Goal: Navigation & Orientation: Find specific page/section

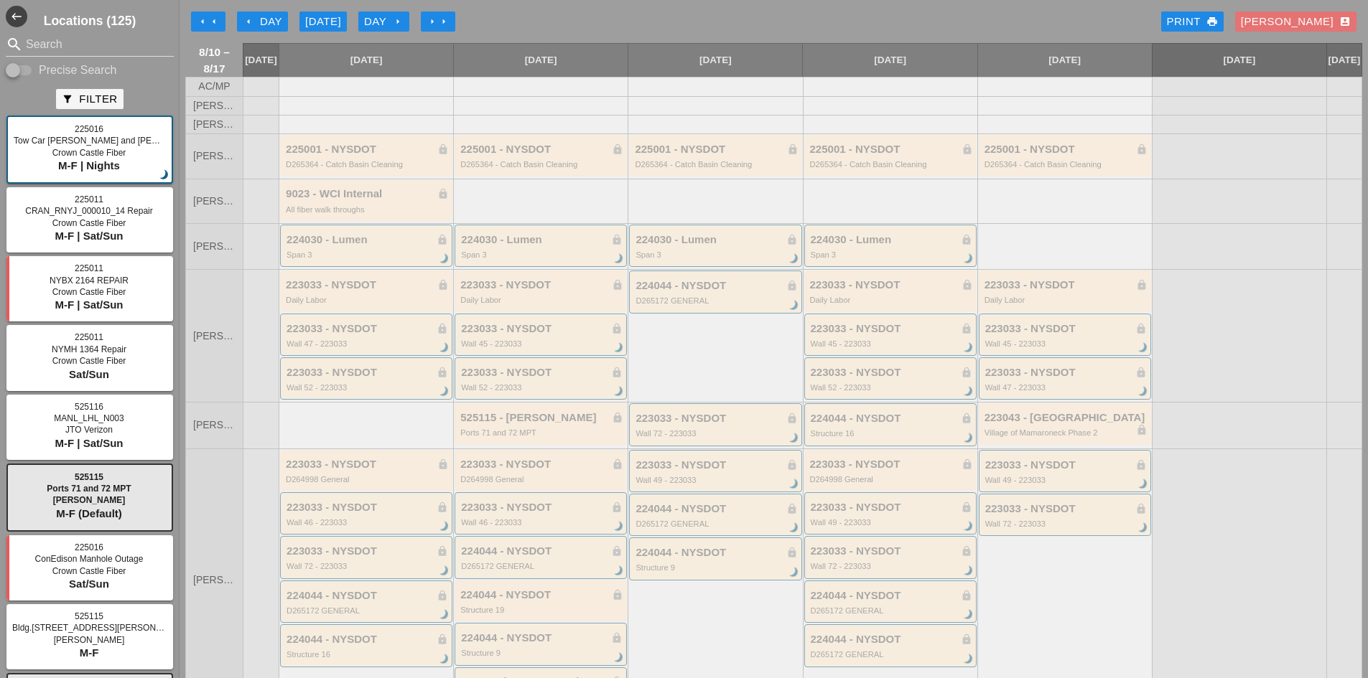
click at [249, 24] on icon "arrow_left" at bounding box center [248, 21] width 11 height 11
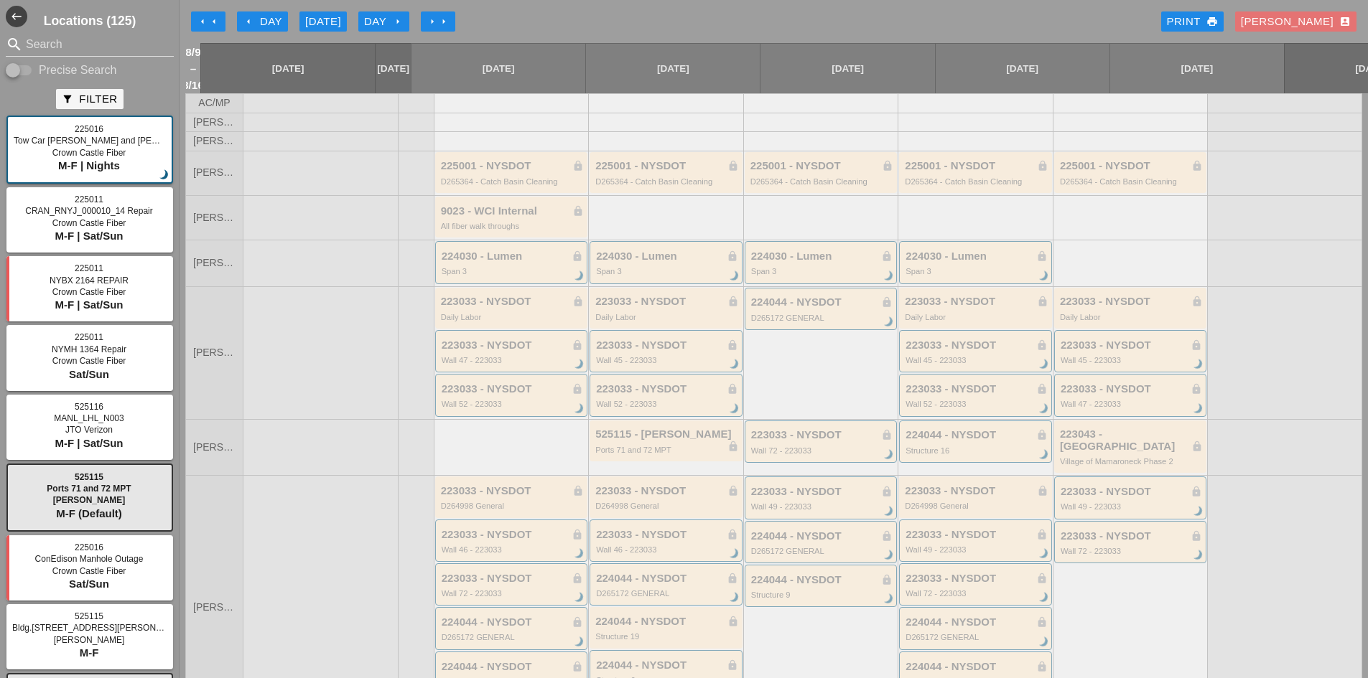
drag, startPoint x: 246, startPoint y: 9, endPoint x: 251, endPoint y: 16, distance: 8.4
click at [246, 10] on div "arrow_left arrow_left arrow_left Day [DATE] Day arrow_right arrow_right arrow_r…" at bounding box center [773, 21] width 1177 height 29
click at [251, 16] on icon "arrow_left" at bounding box center [248, 21] width 11 height 11
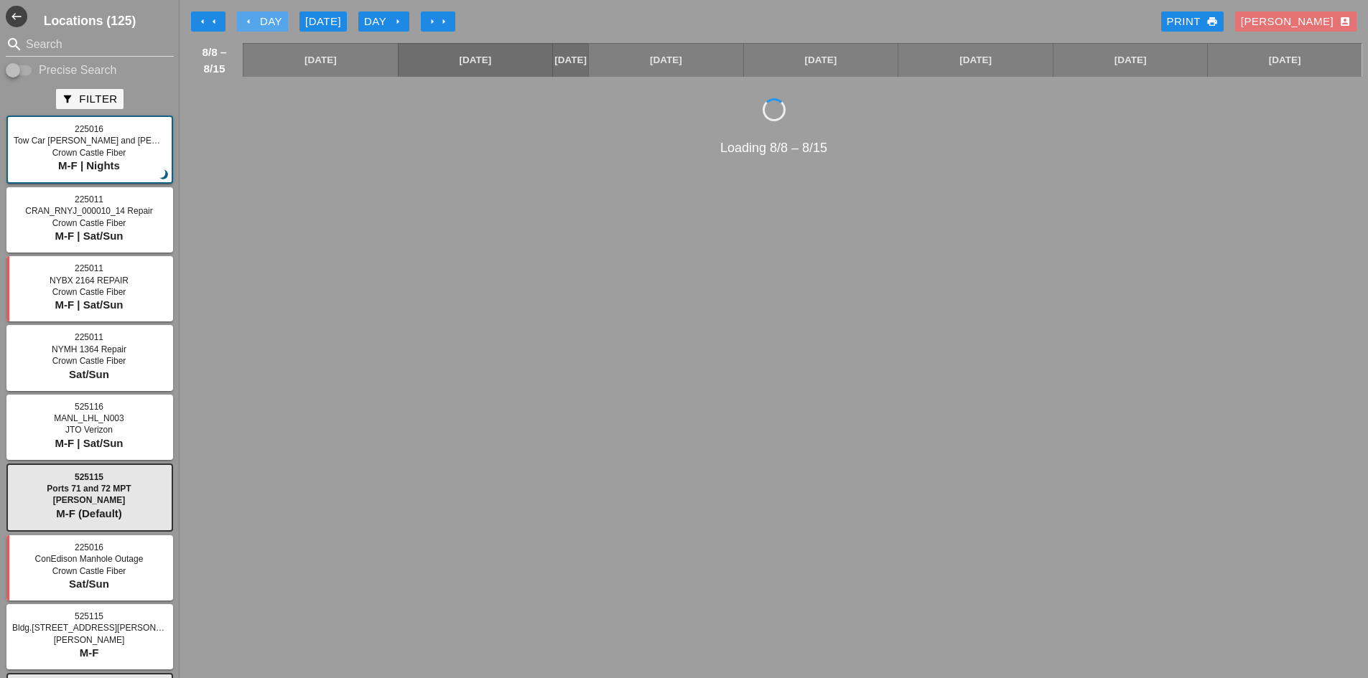
click at [251, 16] on icon "arrow_left" at bounding box center [248, 21] width 11 height 11
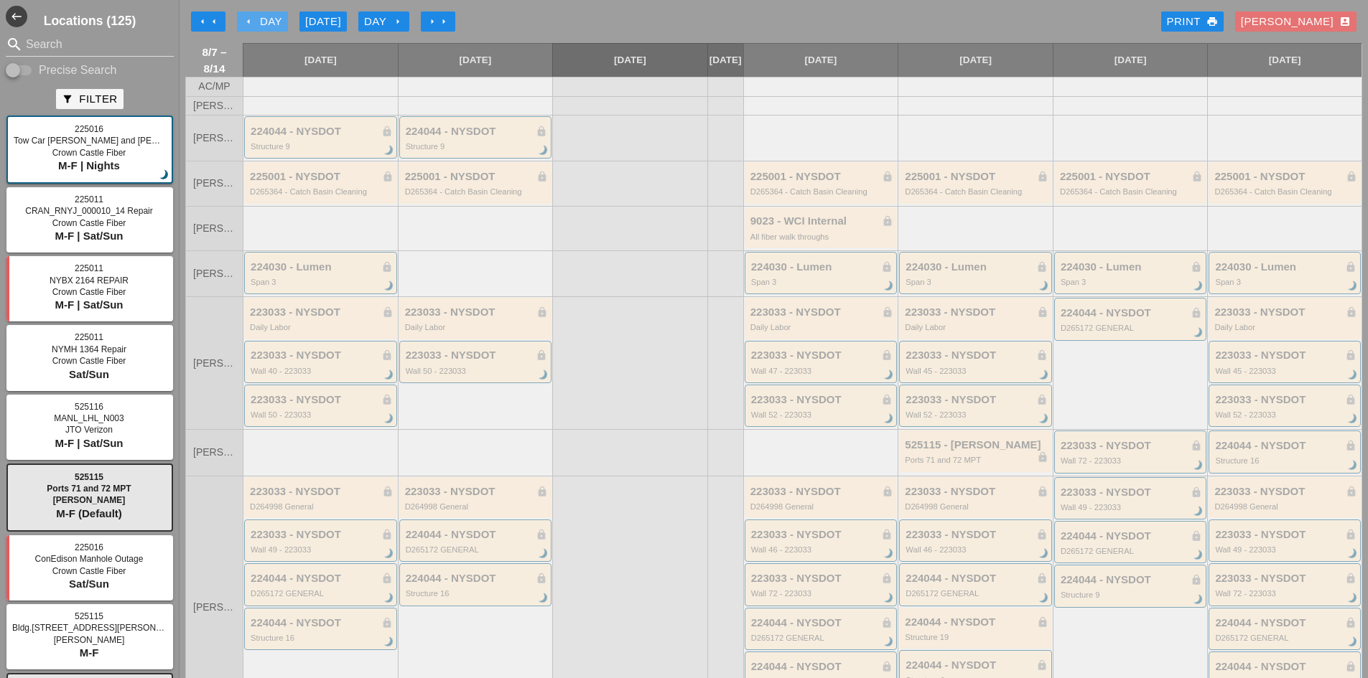
click at [254, 14] on div "arrow_left Day" at bounding box center [262, 22] width 39 height 17
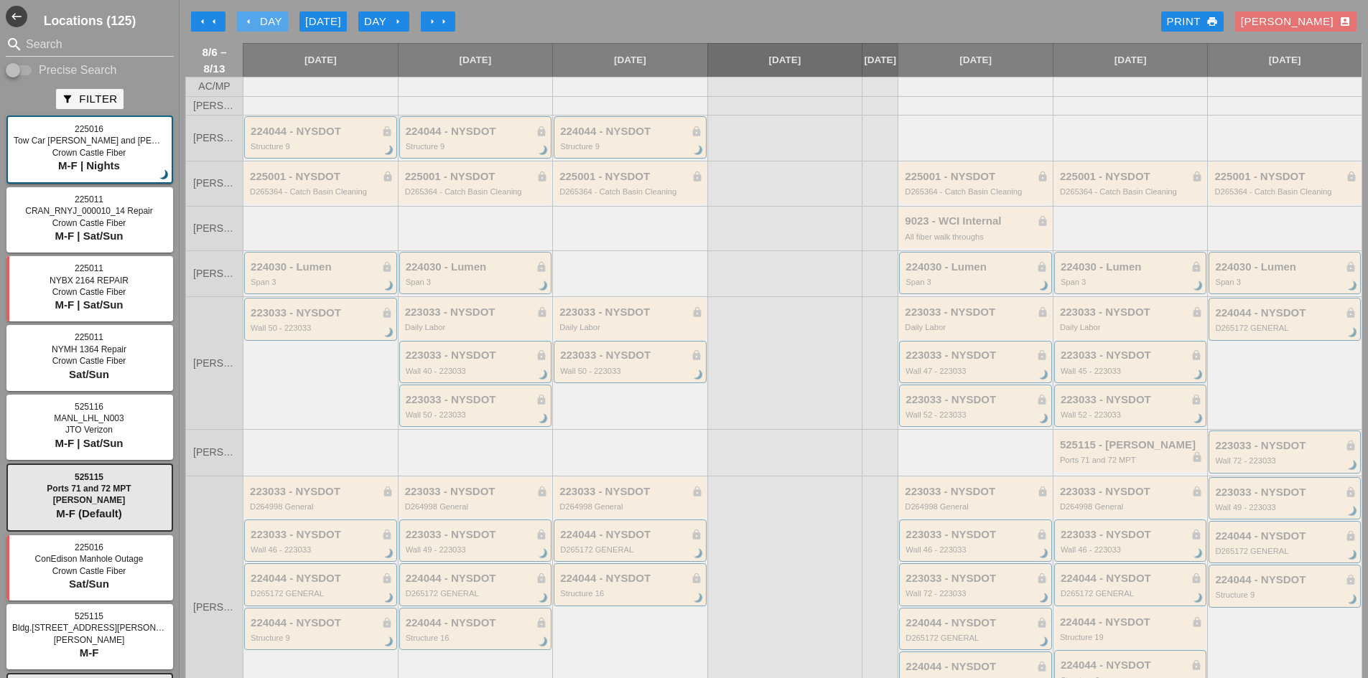
click at [254, 14] on div "arrow_left Day" at bounding box center [262, 22] width 39 height 17
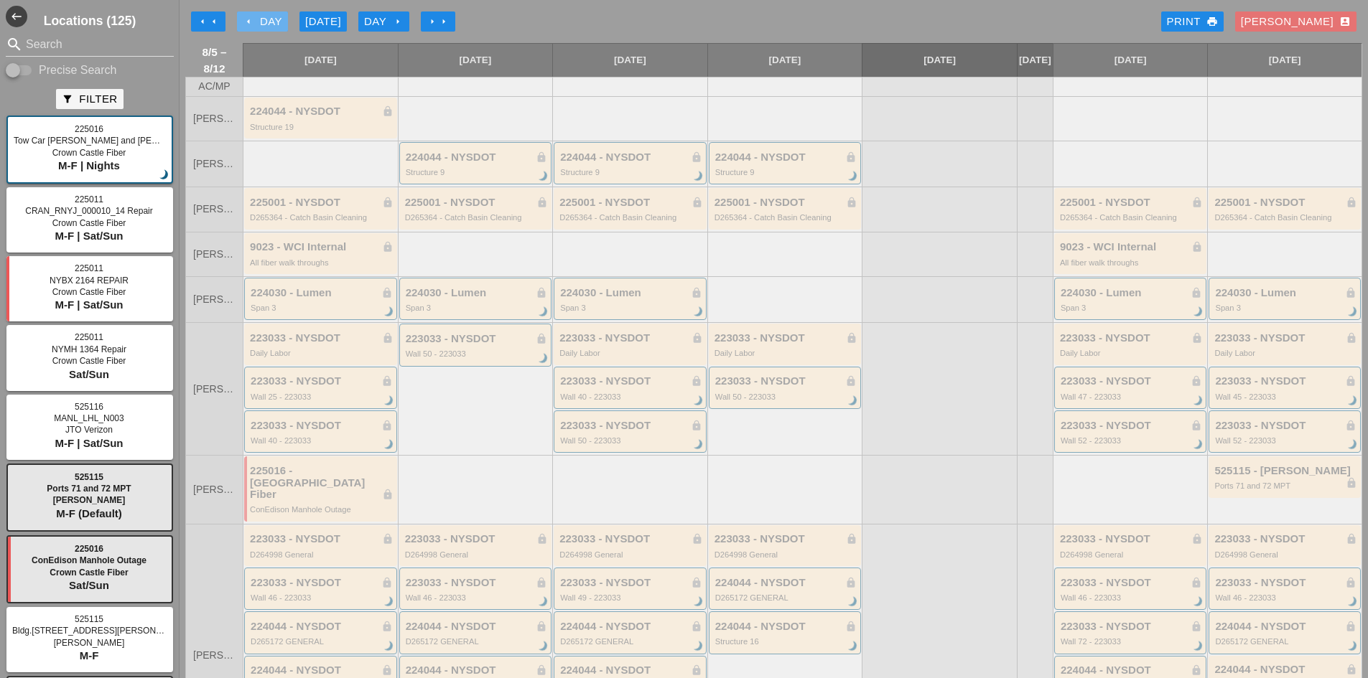
click at [254, 14] on div "arrow_left Day" at bounding box center [262, 22] width 39 height 17
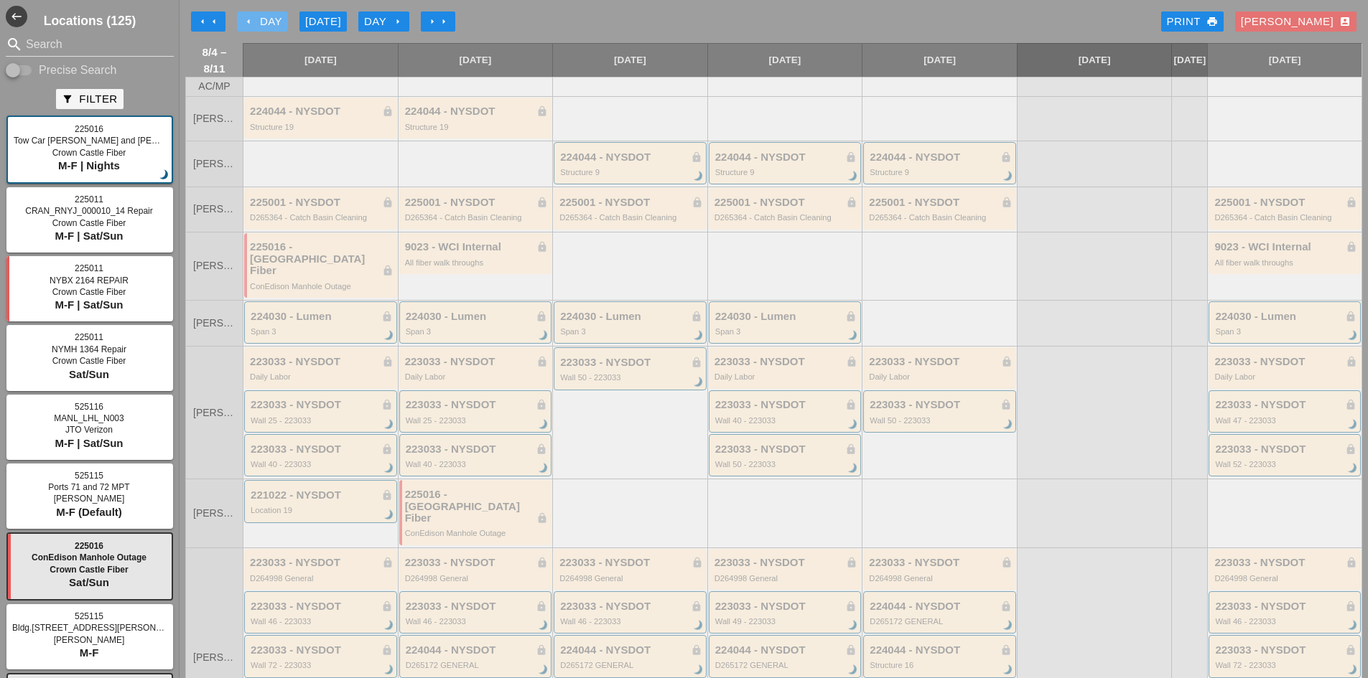
click at [254, 14] on div "arrow_left Day" at bounding box center [262, 22] width 39 height 17
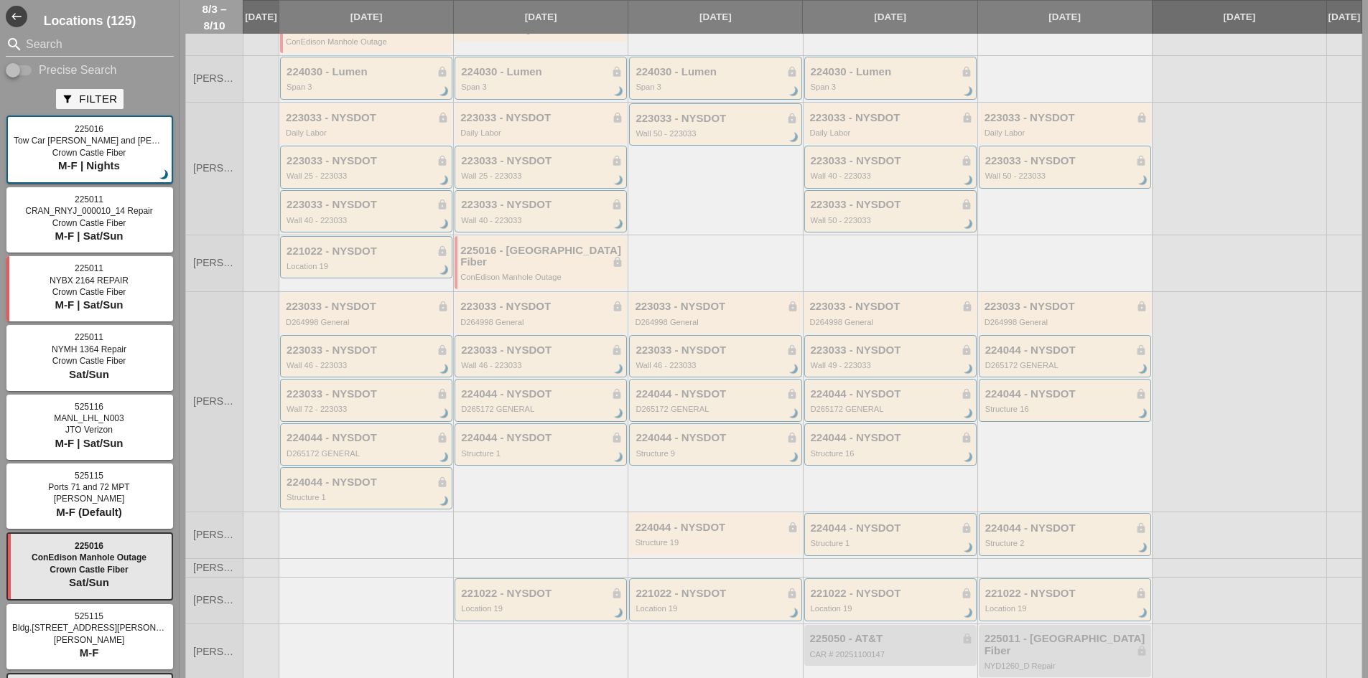
scroll to position [248, 0]
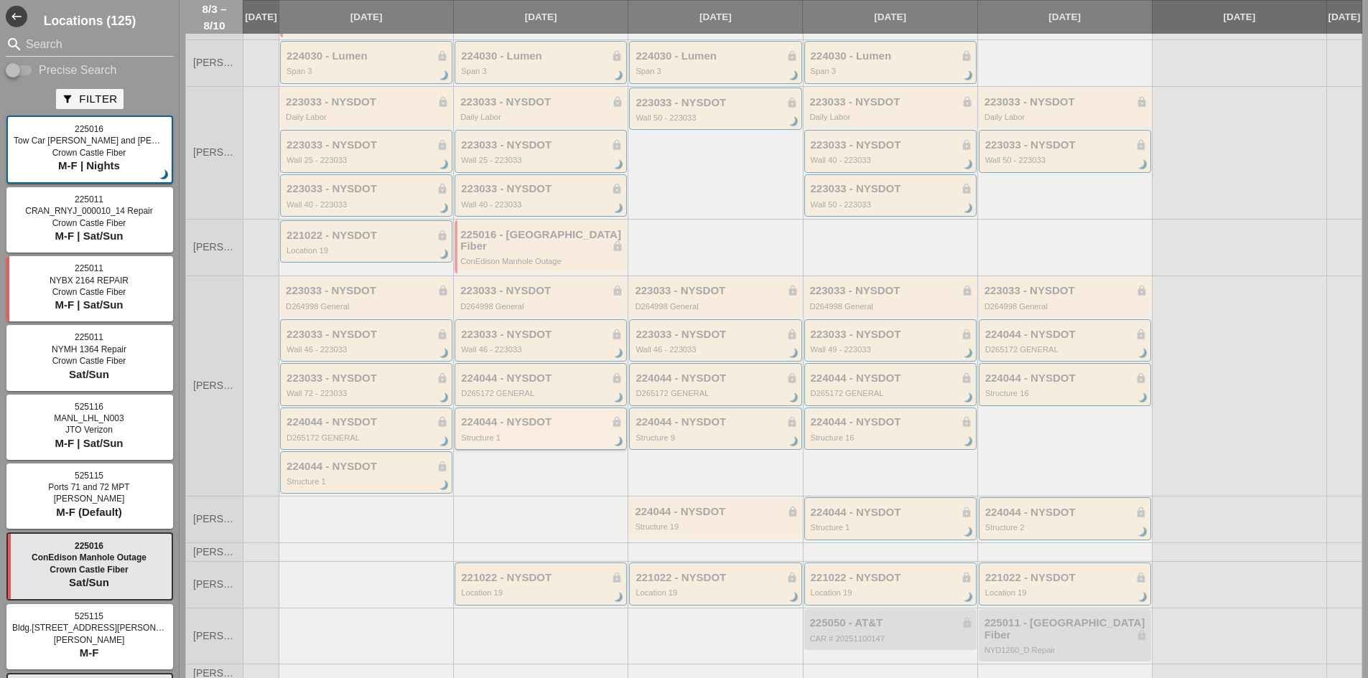
click at [556, 416] on div "224044 - NYSDOT lock" at bounding box center [542, 422] width 162 height 12
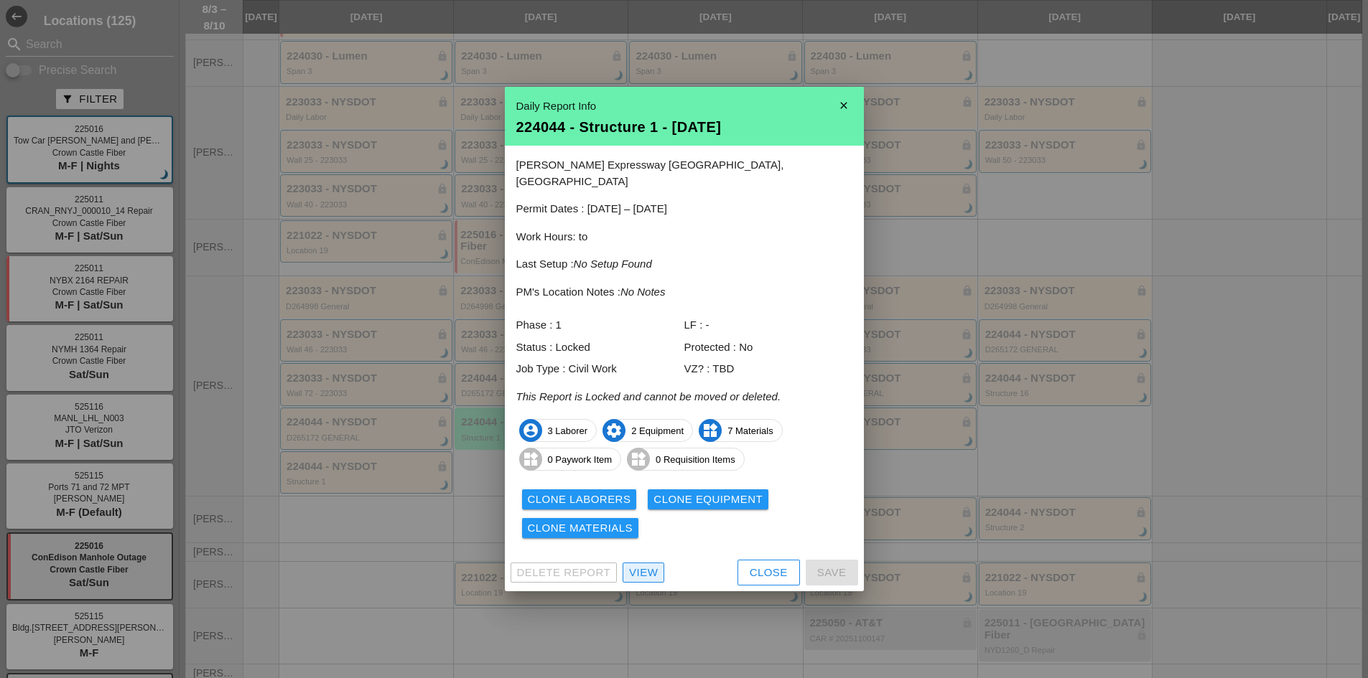
click at [651, 563] on link "View" at bounding box center [643, 573] width 42 height 20
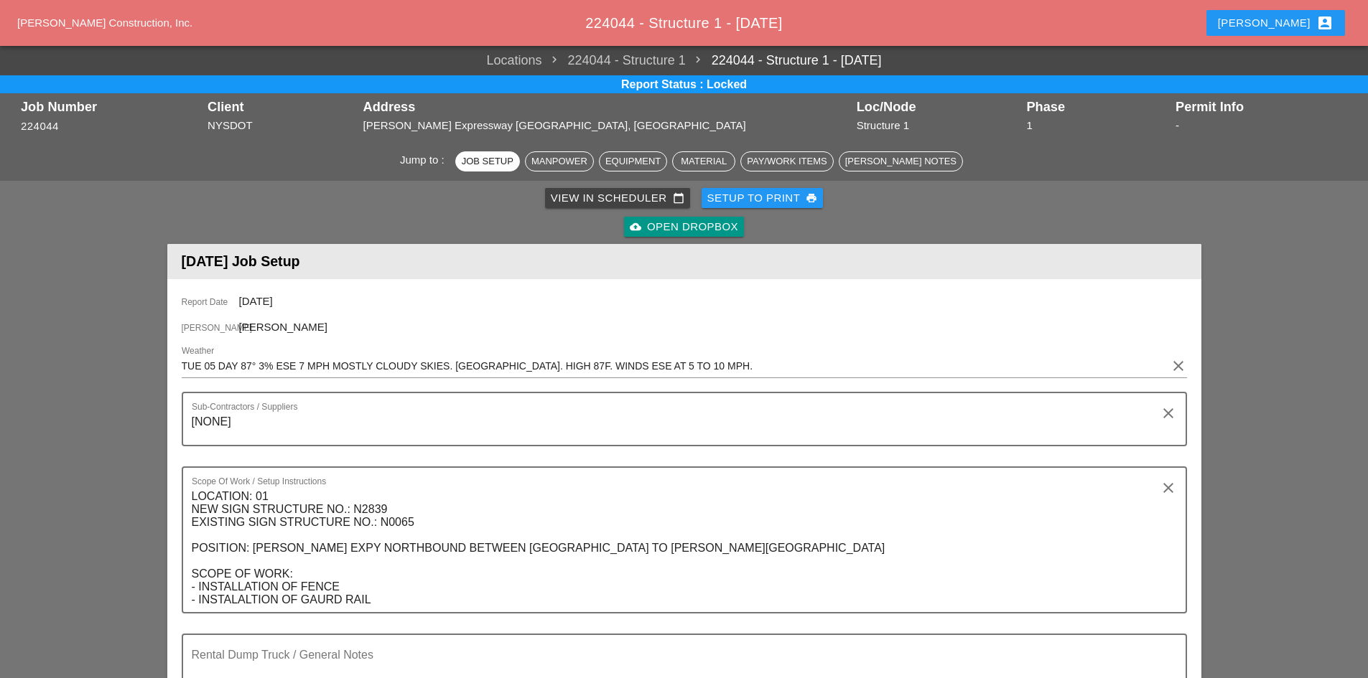
click at [666, 230] on div "cloud_upload Open Dropbox" at bounding box center [684, 227] width 108 height 17
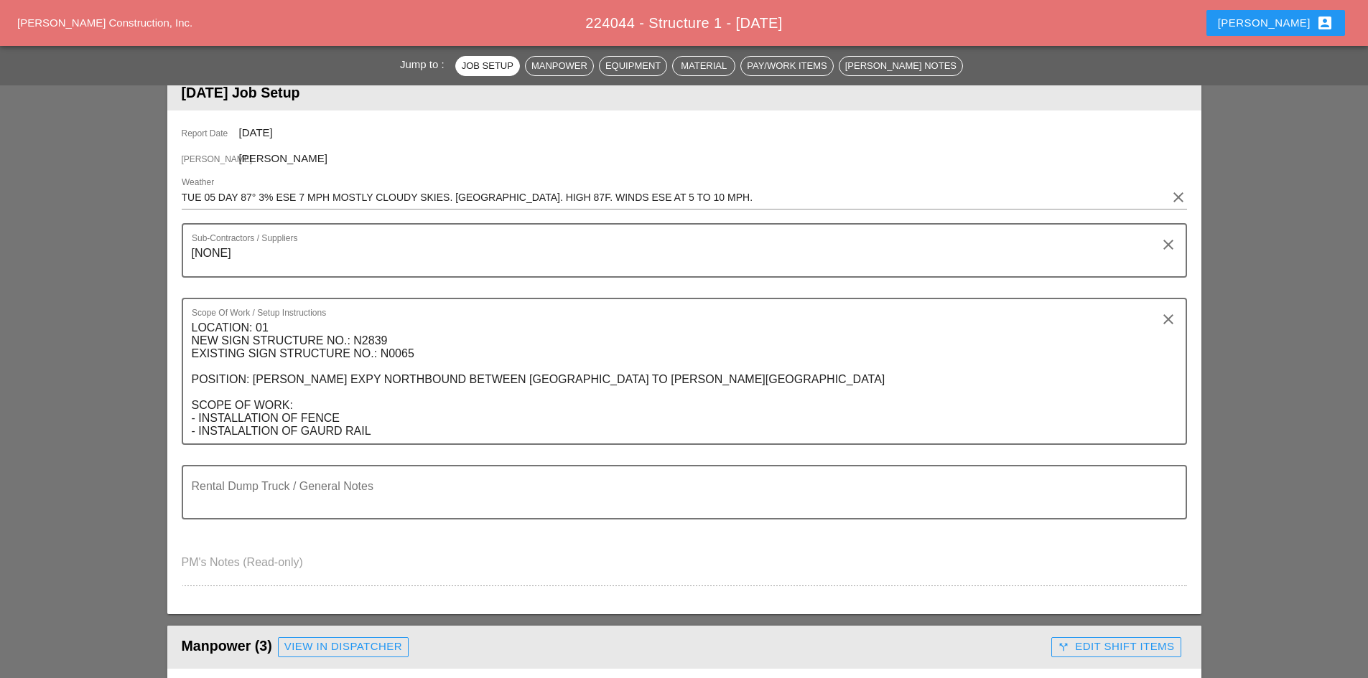
scroll to position [144, 0]
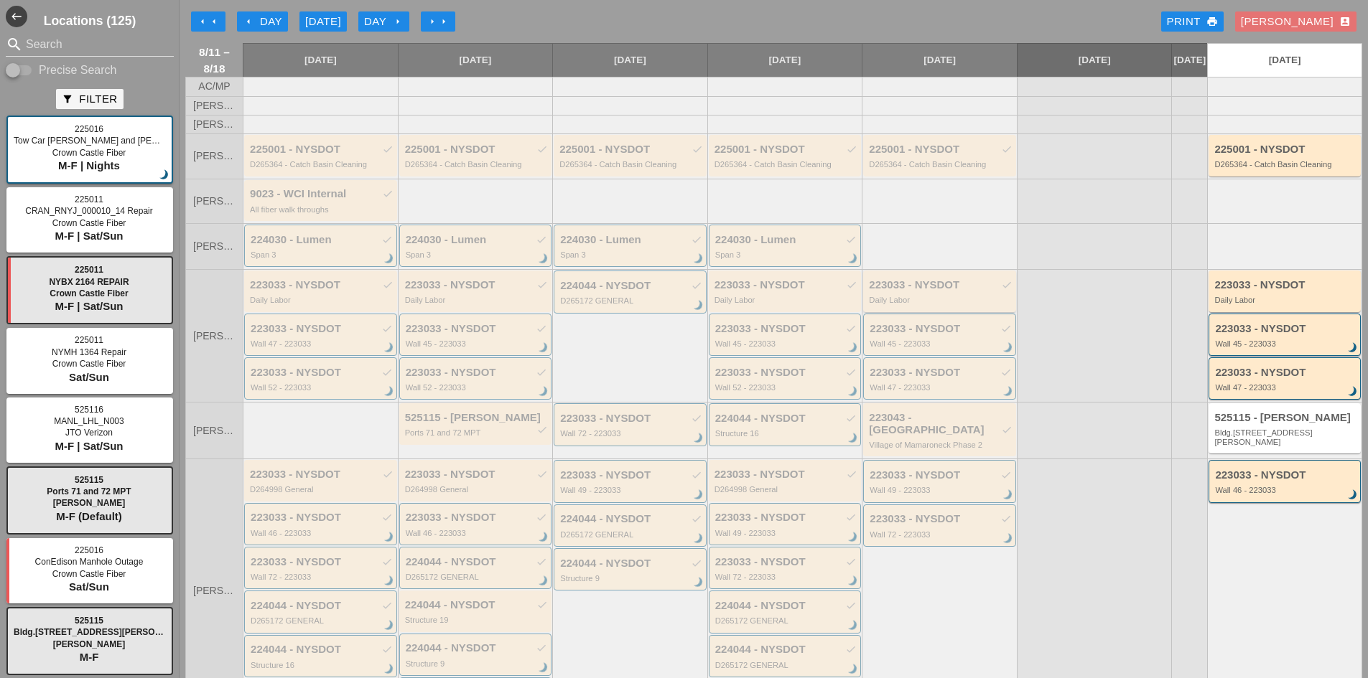
scroll to position [223, 0]
